Goal: Navigation & Orientation: Find specific page/section

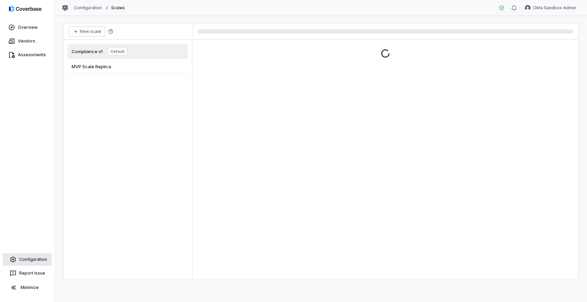
click at [36, 261] on span "Configuration" at bounding box center [33, 259] width 28 height 5
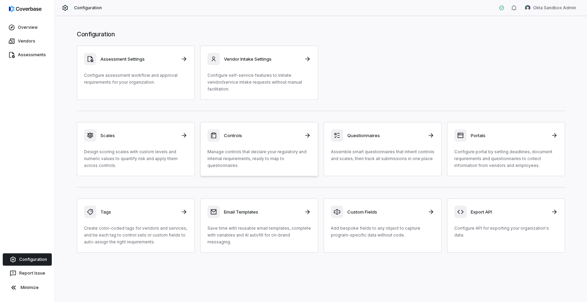
click at [233, 143] on div "Controls Manage controls that declare your regulatory and internal requirements…" at bounding box center [259, 149] width 104 height 40
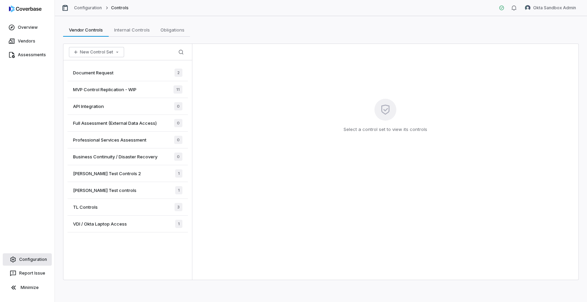
click at [33, 263] on link "Configuration" at bounding box center [27, 259] width 49 height 12
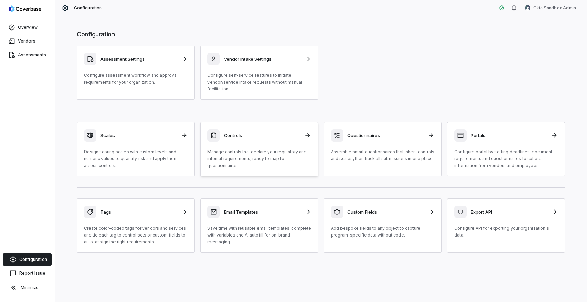
click at [252, 143] on div "Controls Manage controls that declare your regulatory and internal requirements…" at bounding box center [259, 149] width 104 height 40
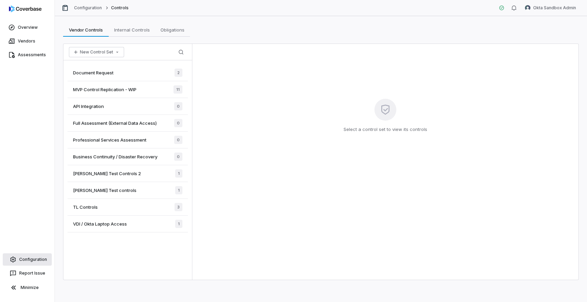
click at [36, 258] on span "Configuration" at bounding box center [33, 259] width 28 height 5
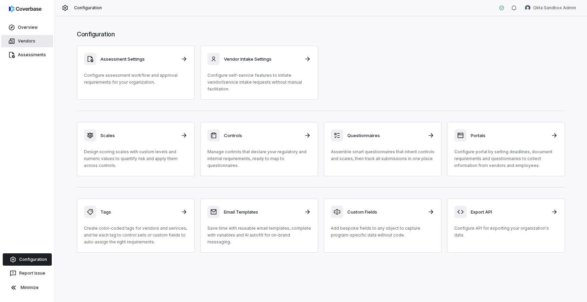
click at [27, 43] on span "Vendors" at bounding box center [26, 40] width 17 height 5
